Goal: Task Accomplishment & Management: Manage account settings

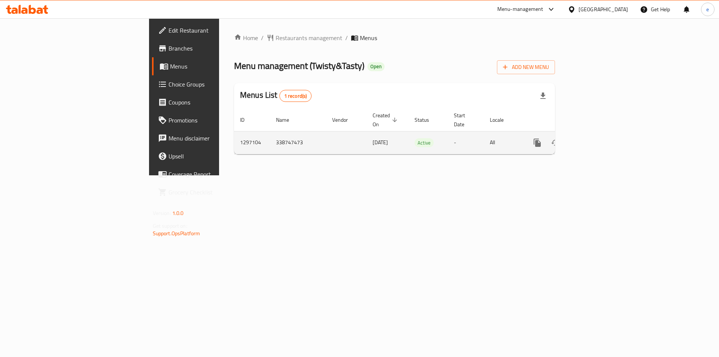
click at [600, 134] on link "enhanced table" at bounding box center [591, 143] width 18 height 18
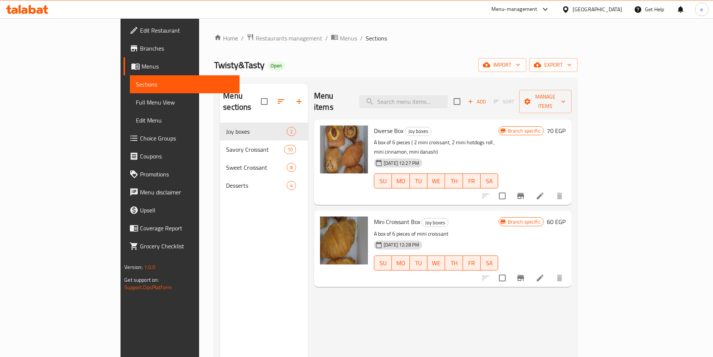
click at [140, 137] on span "Choice Groups" at bounding box center [187, 138] width 94 height 9
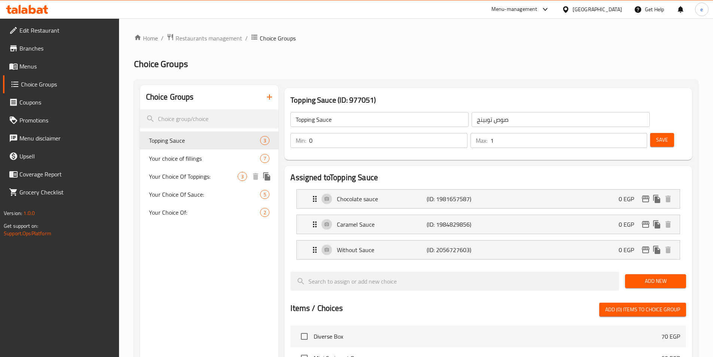
click at [216, 179] on span "Your Choice Of Toppings:" at bounding box center [193, 176] width 89 height 9
type input "Your Choice Of Toppings:"
type input "اختيارك من الإضافات:"
type input "1"
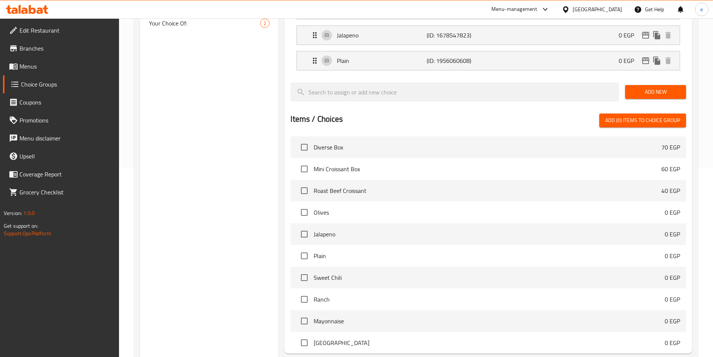
scroll to position [91, 0]
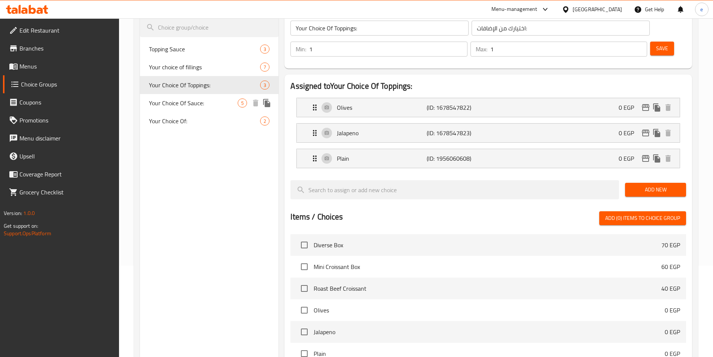
click at [195, 111] on div "Your Choice Of Sauce: 5" at bounding box center [209, 103] width 139 height 18
type input "Your Choice Of Sauce:"
type input "اختيارك من الصوص:"
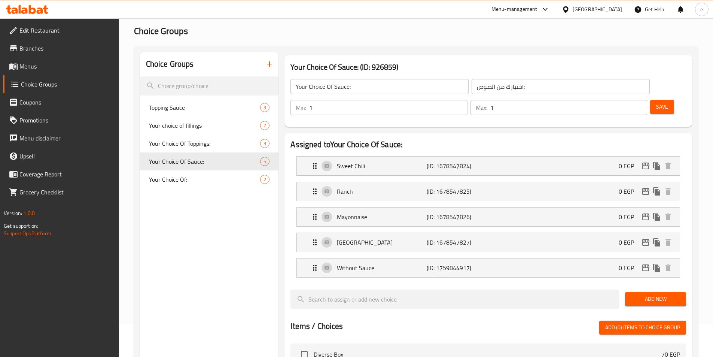
scroll to position [0, 0]
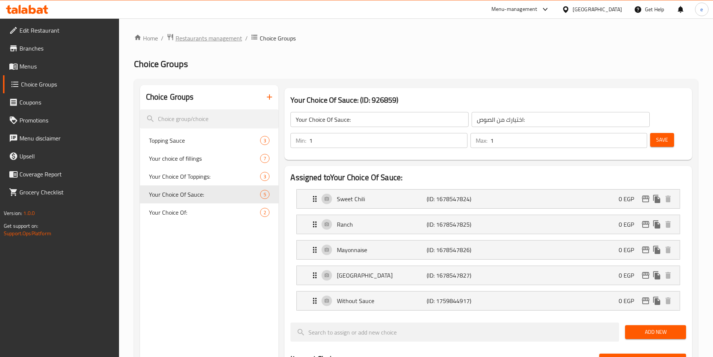
click at [188, 42] on span "Restaurants management" at bounding box center [209, 38] width 67 height 9
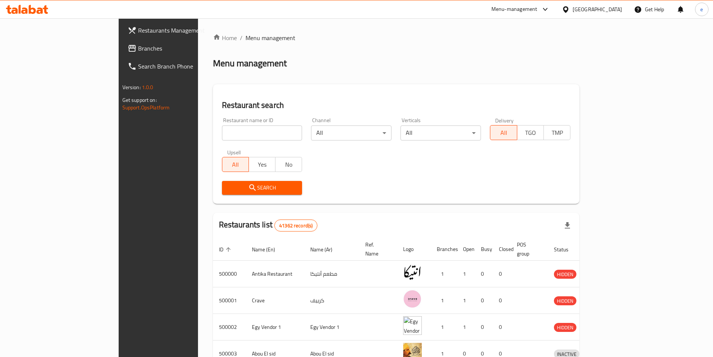
click at [19, 49] on div at bounding box center [356, 178] width 713 height 357
click at [138, 49] on span "Branches" at bounding box center [185, 48] width 94 height 9
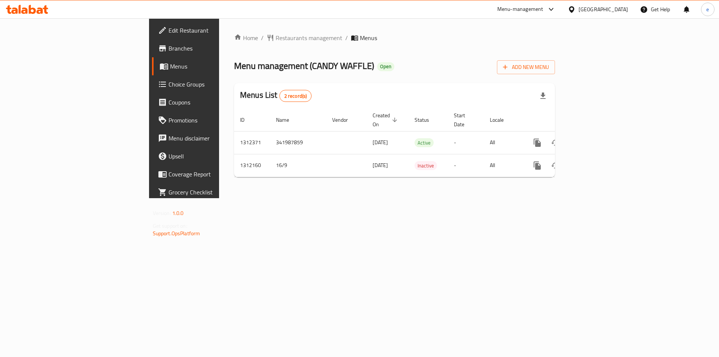
click at [168, 81] on span "Choice Groups" at bounding box center [215, 84] width 95 height 9
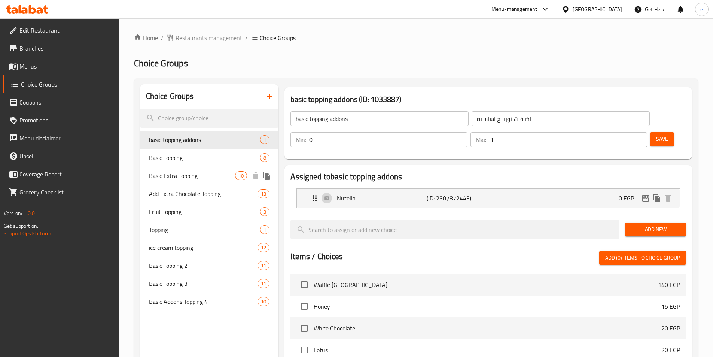
click at [177, 178] on span "Basic Extra Topping" at bounding box center [192, 175] width 86 height 9
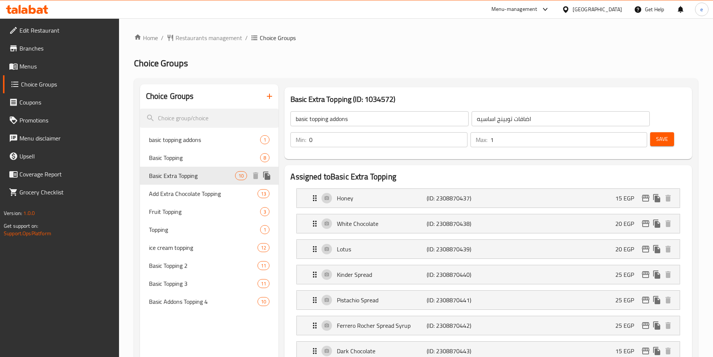
type input "Basic Extra Topping"
type input "اكسترا توبينج أساسي"
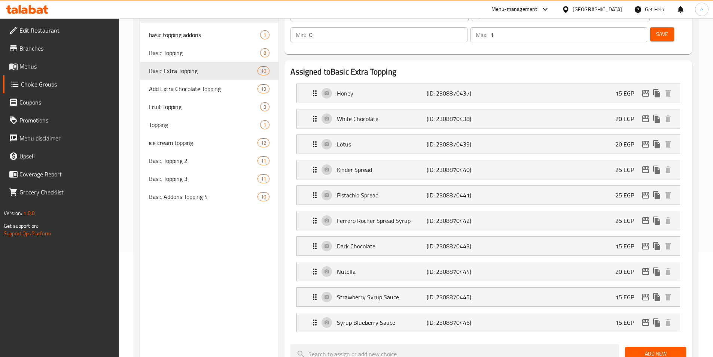
scroll to position [44, 0]
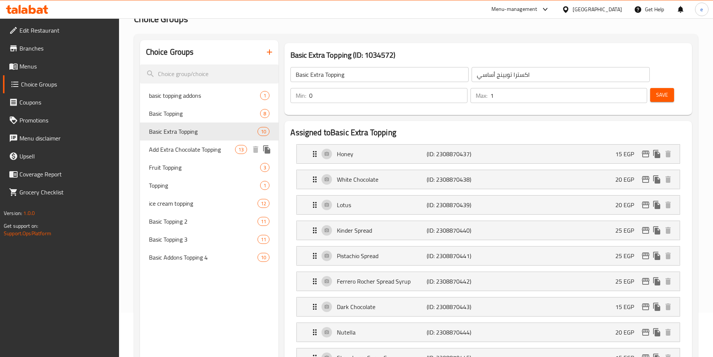
click at [189, 149] on span "Add Extra Chocolate Topping" at bounding box center [192, 149] width 86 height 9
type input "Add Extra Chocolate Topping"
type input "أضافة إكسترا تشوكلات توبينج"
type input "13"
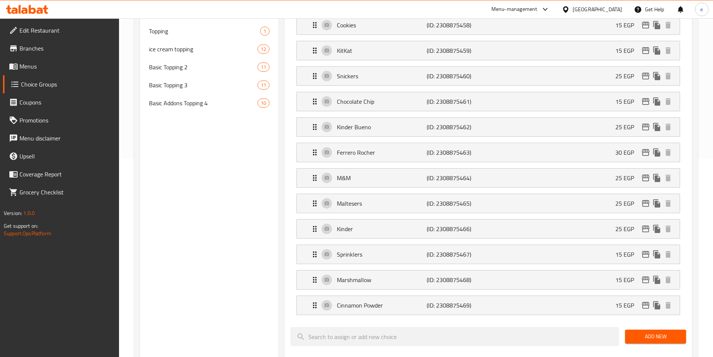
scroll to position [46, 0]
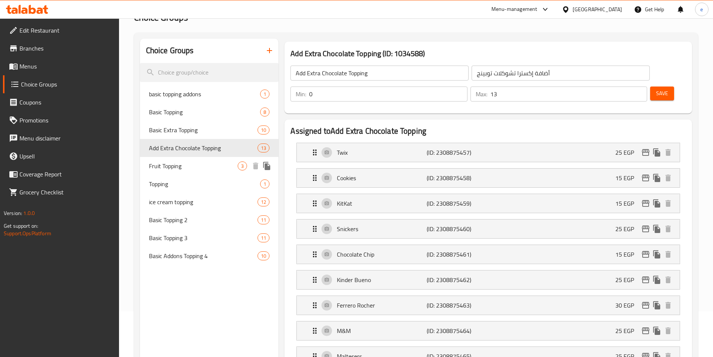
click at [188, 164] on span "Fruit Topping" at bounding box center [193, 165] width 89 height 9
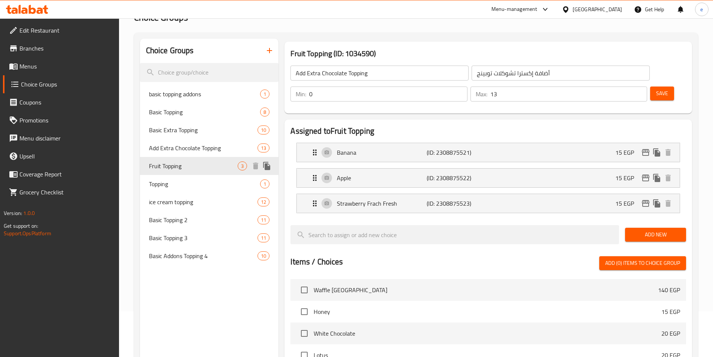
type input "Fruit Topping"
type input "أضاف فاكهه"
type input "3"
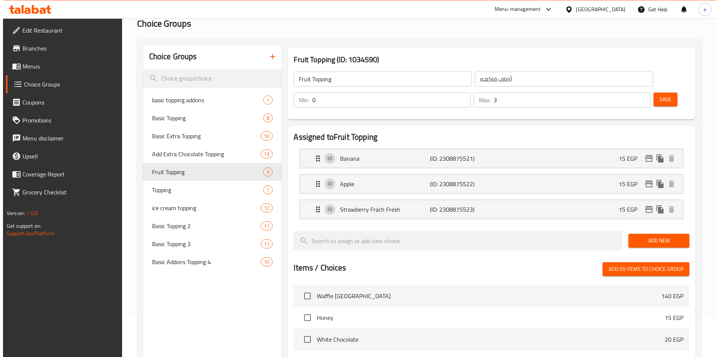
scroll to position [0, 0]
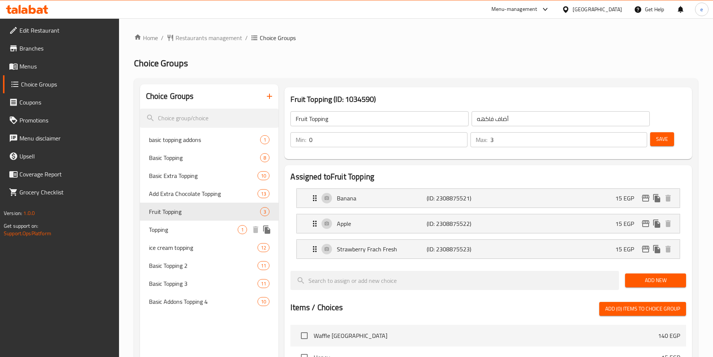
drag, startPoint x: 182, startPoint y: 230, endPoint x: 296, endPoint y: 3, distance: 254.2
click at [182, 230] on span "Topping" at bounding box center [193, 229] width 89 height 9
type input "Topping"
type input "توبينج"
type input "1"
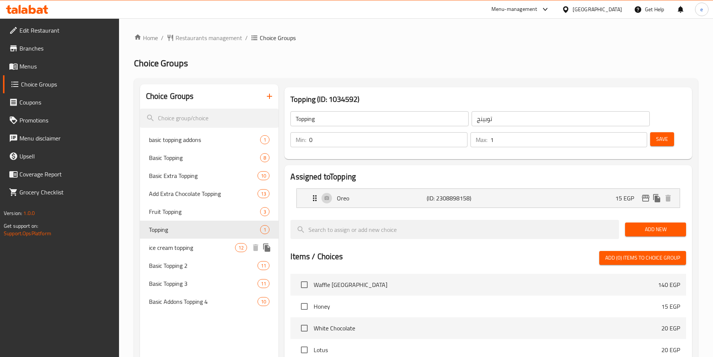
drag, startPoint x: 179, startPoint y: 246, endPoint x: 242, endPoint y: 237, distance: 63.1
click at [179, 246] on span "ice cream topping" at bounding box center [192, 247] width 86 height 9
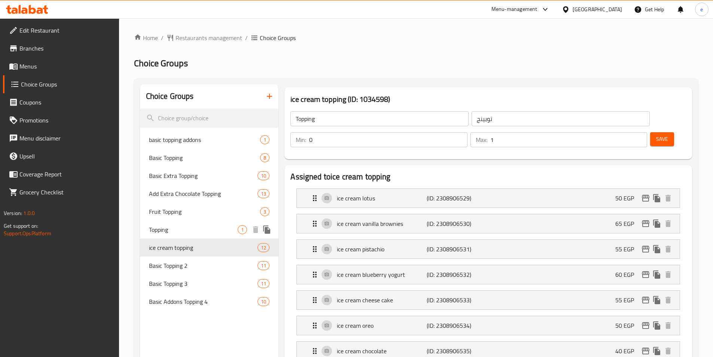
type input "ice cream topping"
type input "أضاف [PERSON_NAME]"
type input "10"
